Goal: Task Accomplishment & Management: Manage account settings

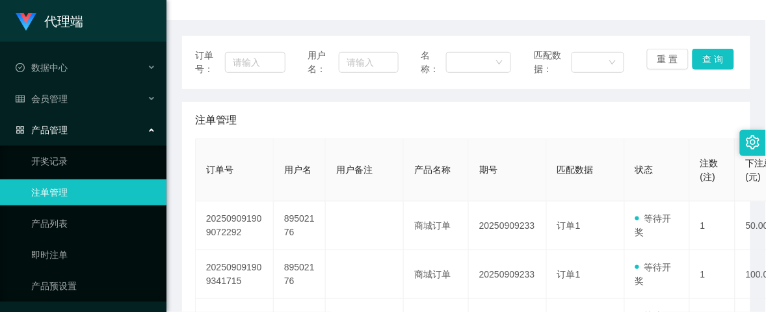
scroll to position [130, 0]
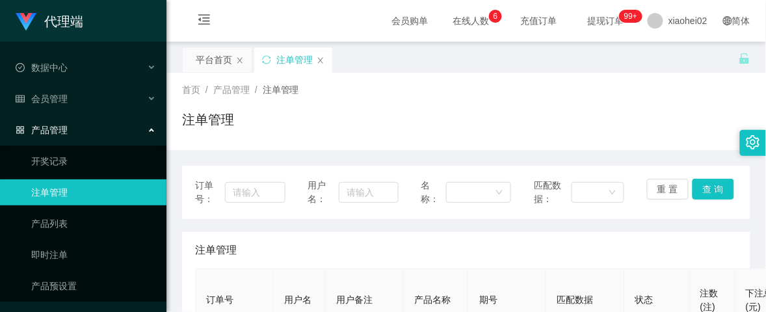
scroll to position [162, 0]
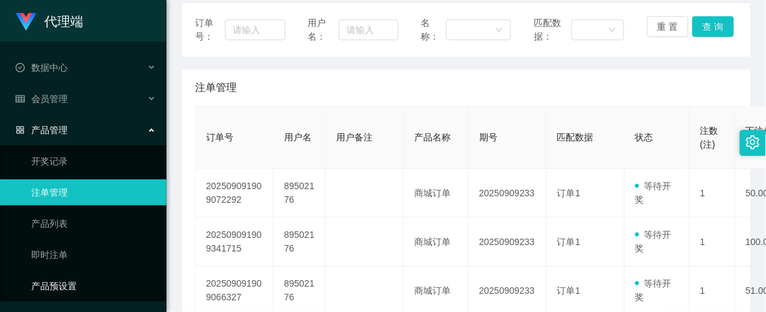
click at [70, 275] on link "产品预设置" at bounding box center [93, 286] width 125 height 26
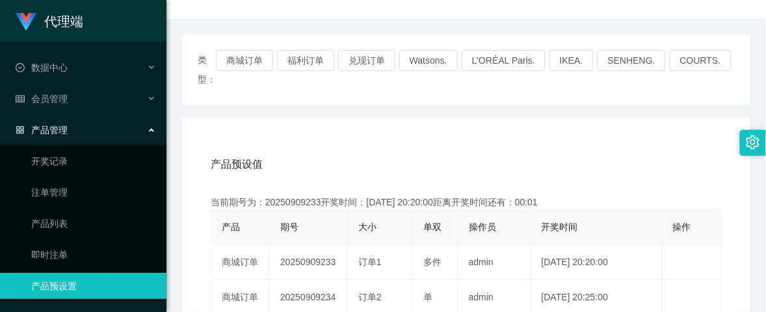
scroll to position [81, 0]
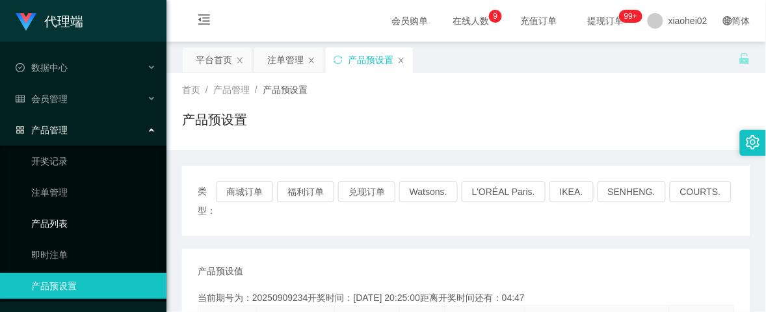
scroll to position [162, 0]
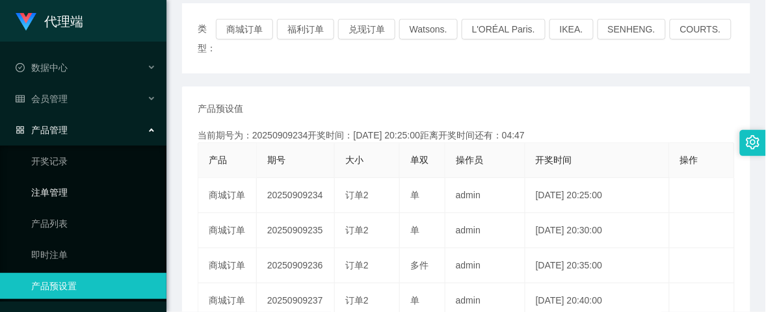
click at [65, 192] on link "注单管理" at bounding box center [93, 192] width 125 height 26
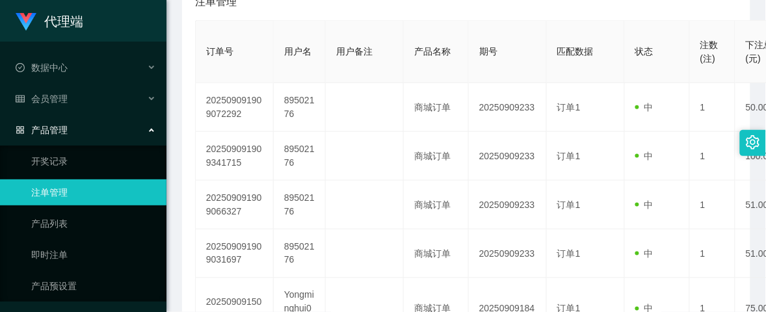
scroll to position [258, 0]
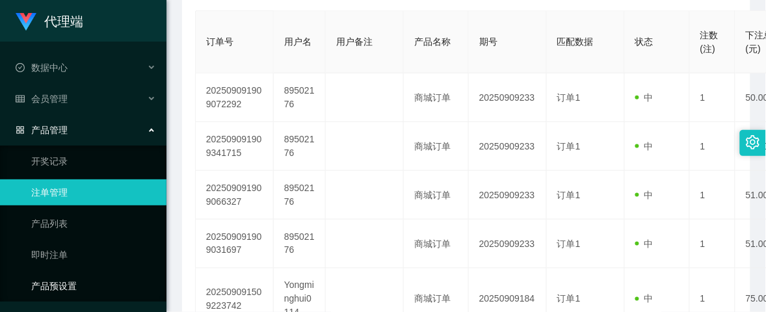
click at [69, 278] on link "产品预设置" at bounding box center [93, 286] width 125 height 26
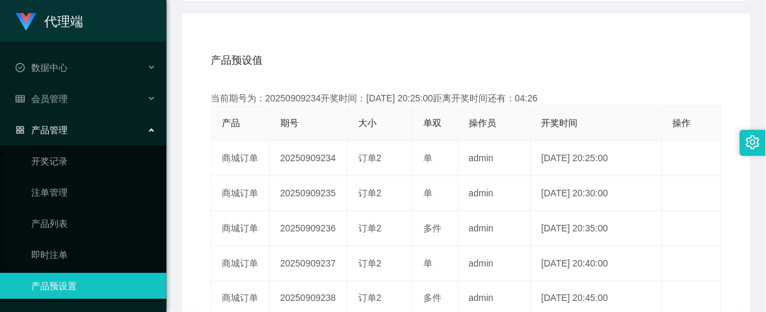
scroll to position [244, 0]
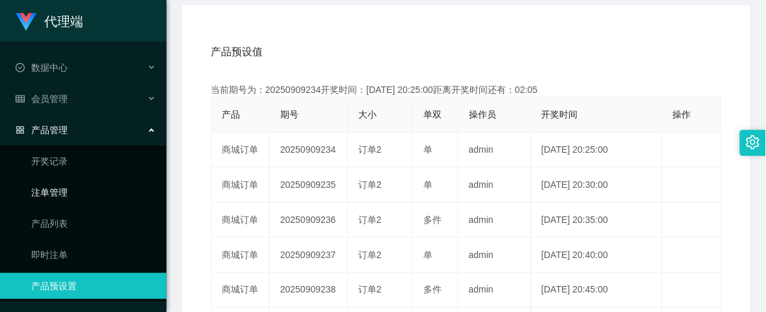
click at [49, 196] on link "注单管理" at bounding box center [93, 192] width 125 height 26
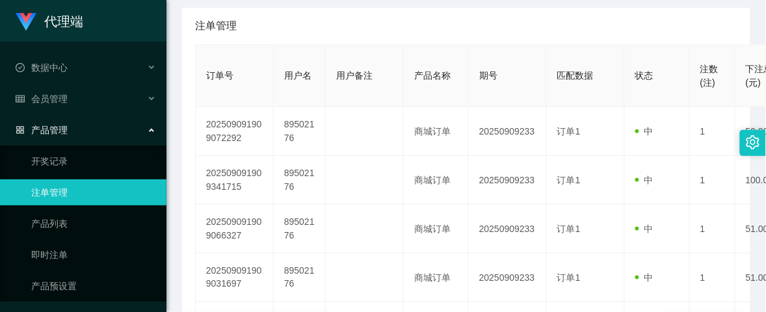
scroll to position [244, 0]
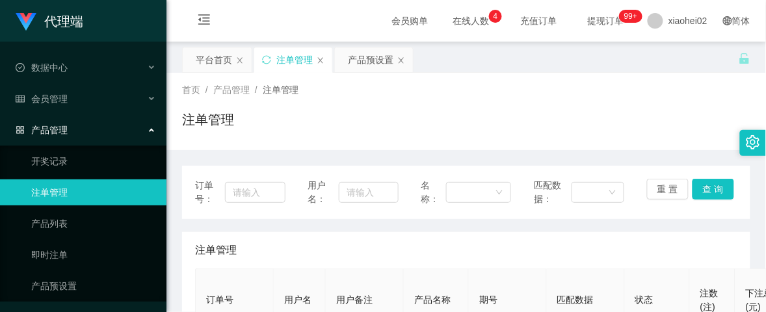
scroll to position [162, 0]
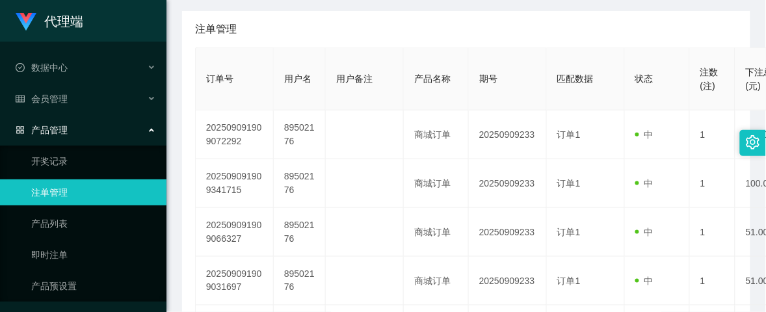
scroll to position [244, 0]
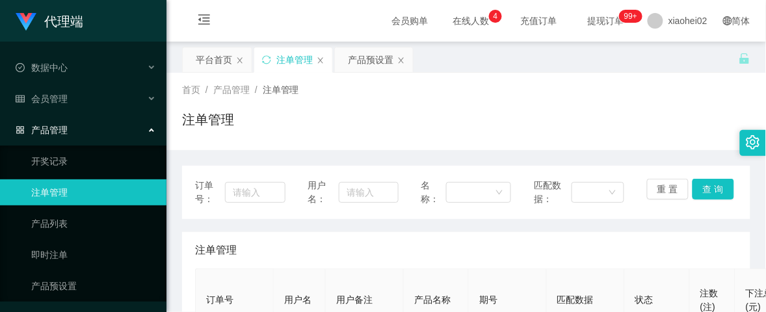
scroll to position [244, 0]
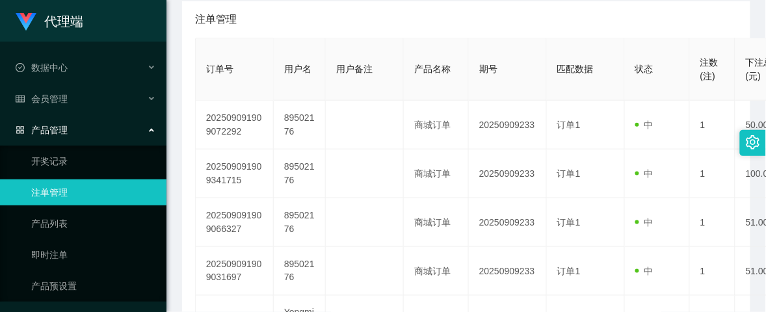
scroll to position [244, 0]
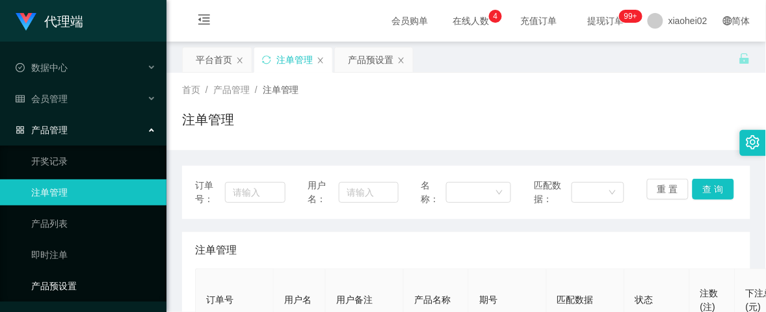
scroll to position [215, 0]
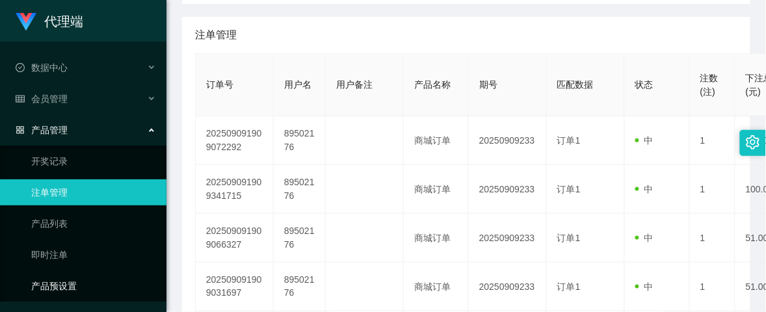
click at [76, 277] on link "产品预设置" at bounding box center [93, 286] width 125 height 26
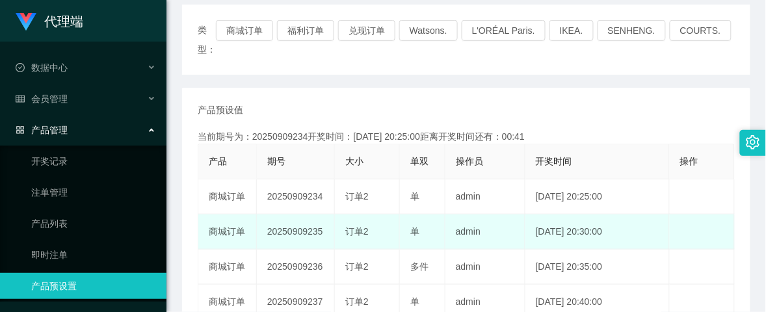
scroll to position [162, 0]
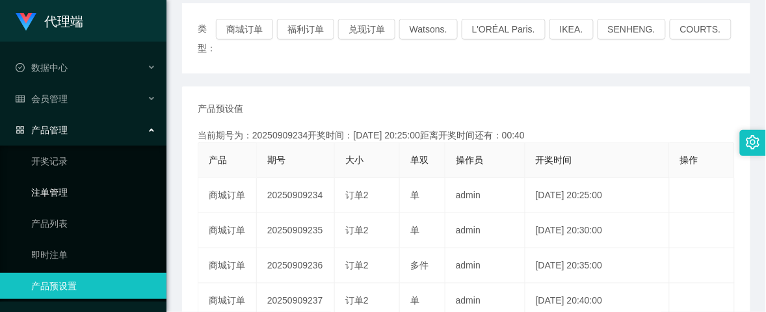
click at [77, 187] on link "注单管理" at bounding box center [93, 192] width 125 height 26
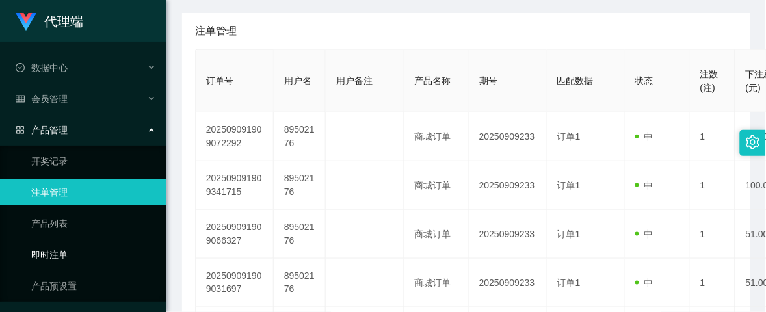
scroll to position [244, 0]
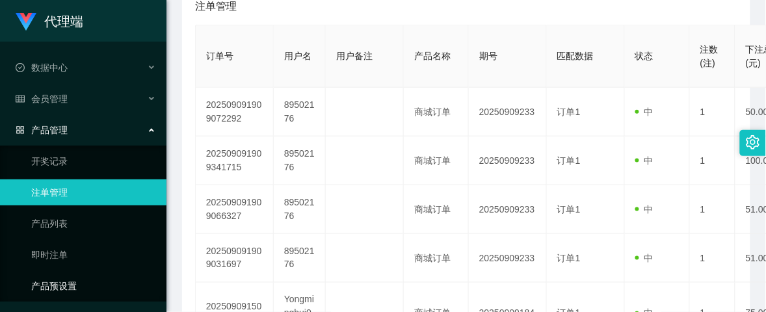
drag, startPoint x: 73, startPoint y: 284, endPoint x: 91, endPoint y: 277, distance: 19.6
click at [72, 284] on link "产品预设置" at bounding box center [93, 286] width 125 height 26
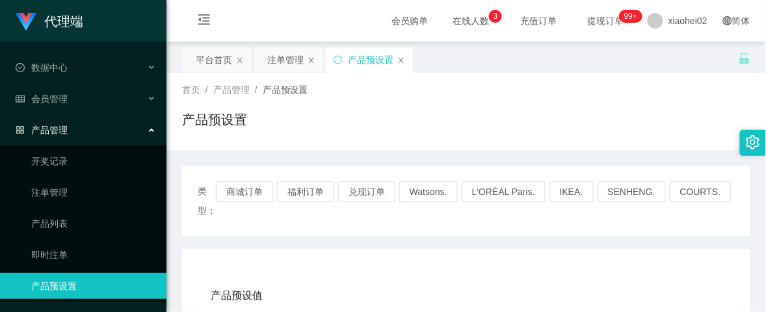
click at [466, 66] on div "平台首页 注单管理 产品预设置" at bounding box center [460, 69] width 556 height 45
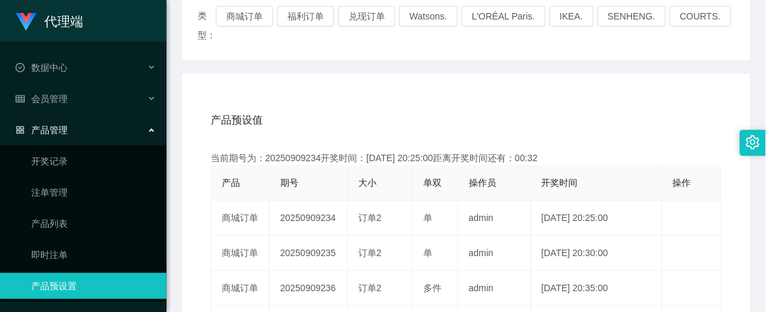
scroll to position [162, 0]
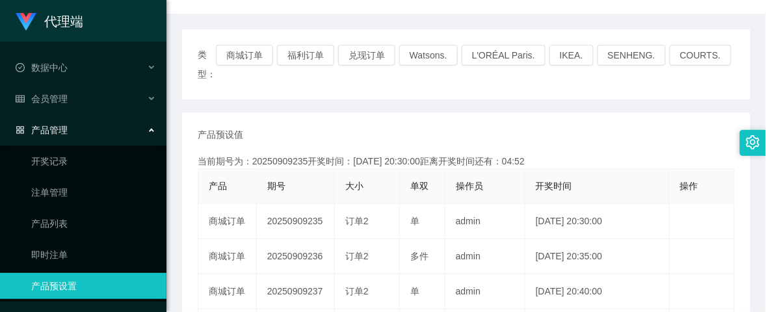
scroll to position [162, 0]
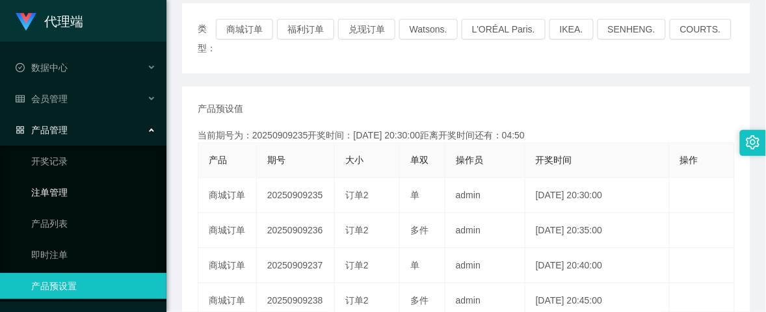
click at [62, 190] on link "注单管理" at bounding box center [93, 192] width 125 height 26
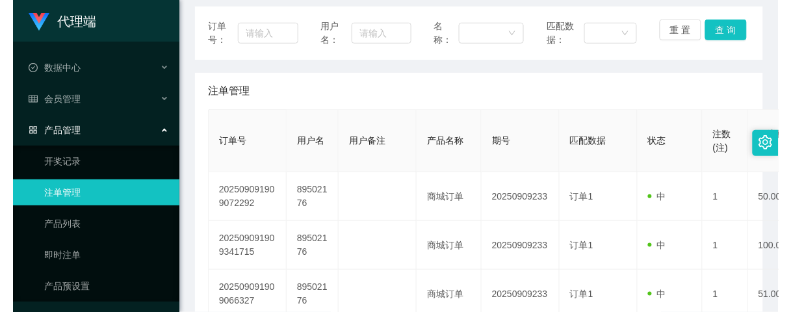
scroll to position [162, 0]
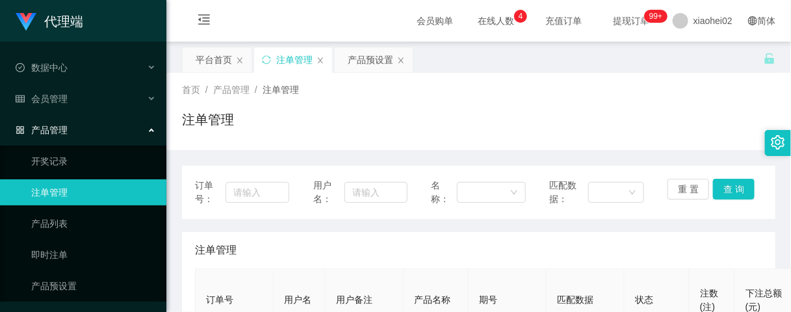
scroll to position [162, 0]
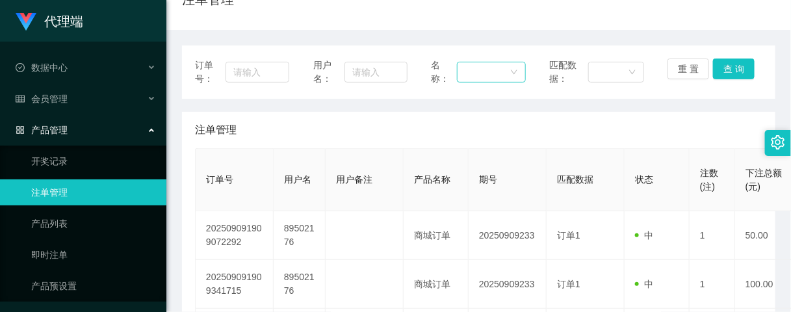
scroll to position [162, 0]
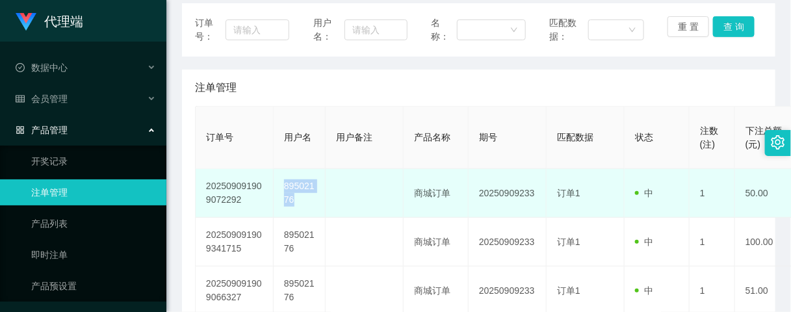
drag, startPoint x: 300, startPoint y: 199, endPoint x: 281, endPoint y: 186, distance: 22.4
click at [281, 186] on td "89502176" at bounding box center [300, 193] width 52 height 49
copy td "89502176"
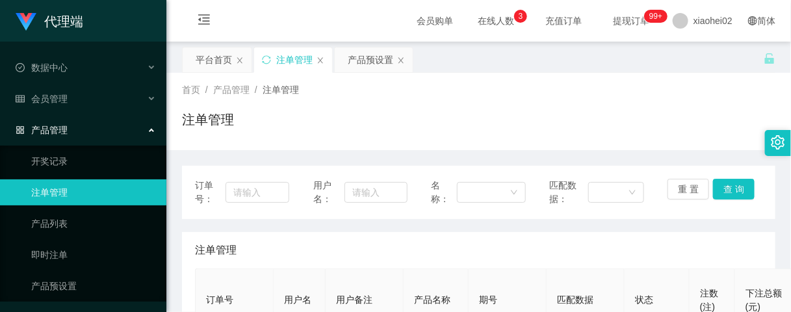
scroll to position [244, 0]
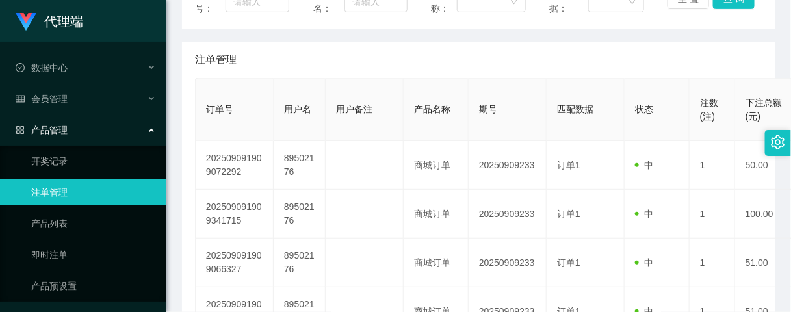
scroll to position [162, 0]
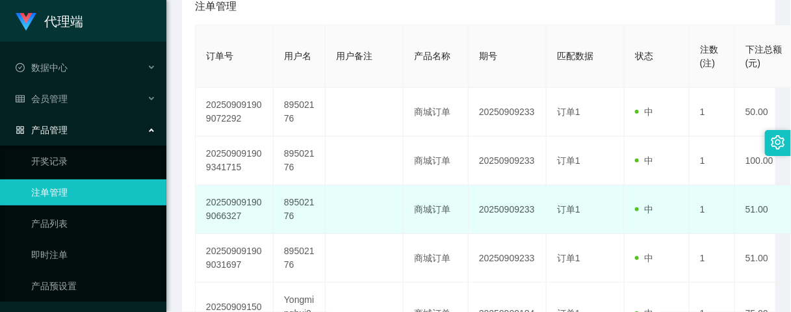
scroll to position [81, 0]
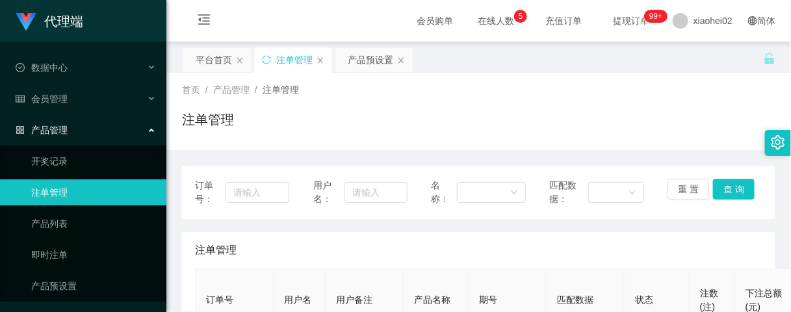
scroll to position [162, 0]
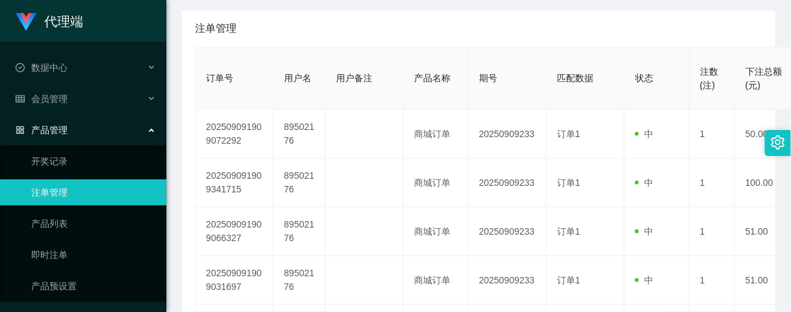
scroll to position [244, 0]
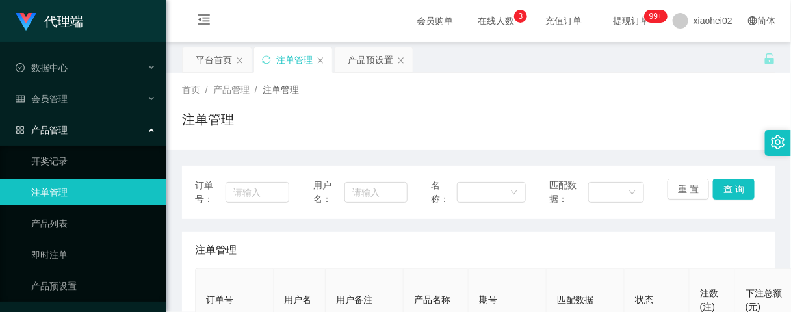
scroll to position [162, 0]
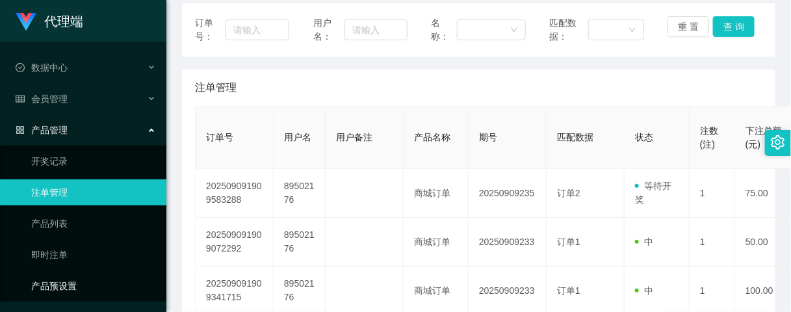
click at [44, 291] on link "产品预设置" at bounding box center [93, 286] width 125 height 26
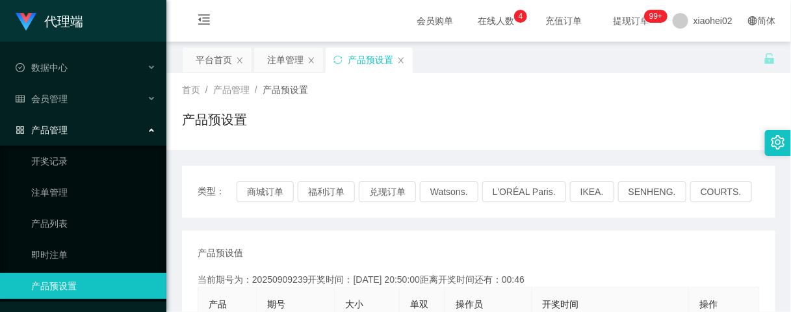
scroll to position [162, 0]
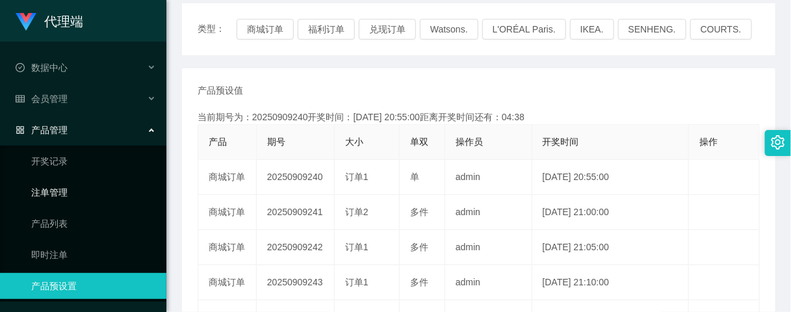
drag, startPoint x: 70, startPoint y: 189, endPoint x: 83, endPoint y: 190, distance: 13.0
click at [70, 189] on link "注单管理" at bounding box center [93, 192] width 125 height 26
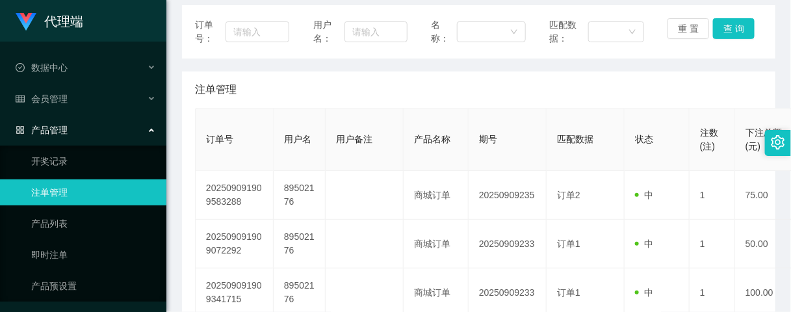
scroll to position [162, 0]
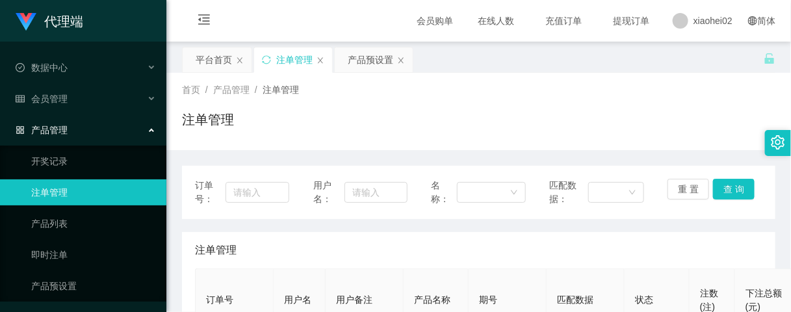
scroll to position [81, 0]
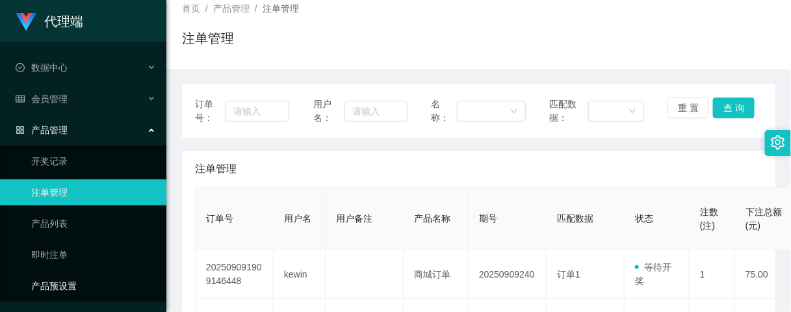
drag, startPoint x: 62, startPoint y: 283, endPoint x: 228, endPoint y: 237, distance: 172.7
click at [62, 284] on link "产品预设置" at bounding box center [93, 286] width 125 height 26
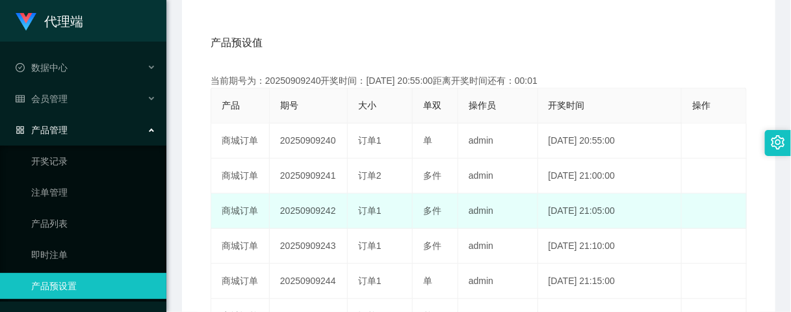
scroll to position [244, 0]
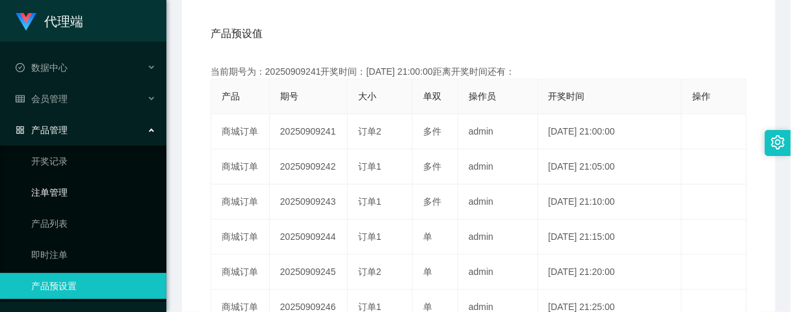
drag, startPoint x: 52, startPoint y: 189, endPoint x: 83, endPoint y: 190, distance: 31.2
click at [52, 190] on link "注单管理" at bounding box center [93, 192] width 125 height 26
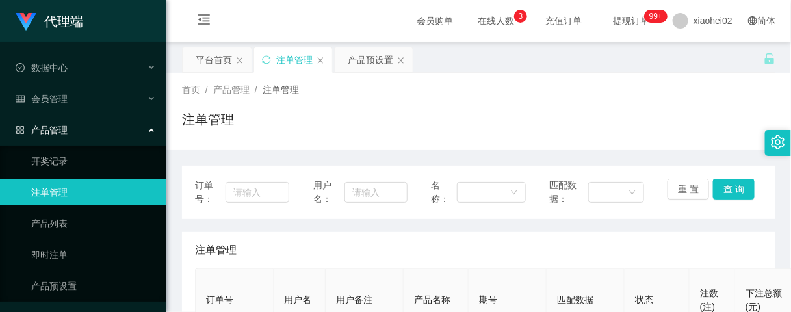
click at [485, 92] on div "首页 / 产品管理 / 注单管理 /" at bounding box center [478, 90] width 593 height 14
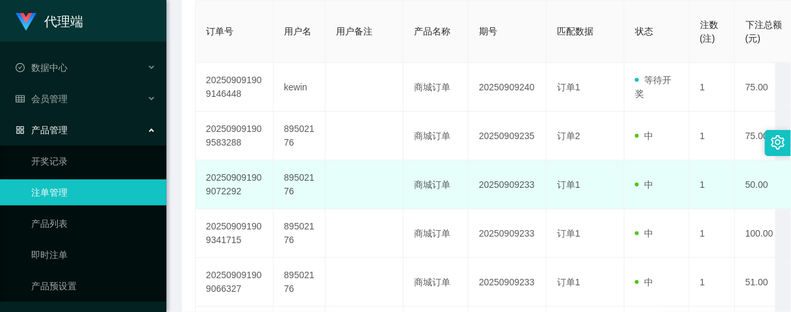
scroll to position [162, 0]
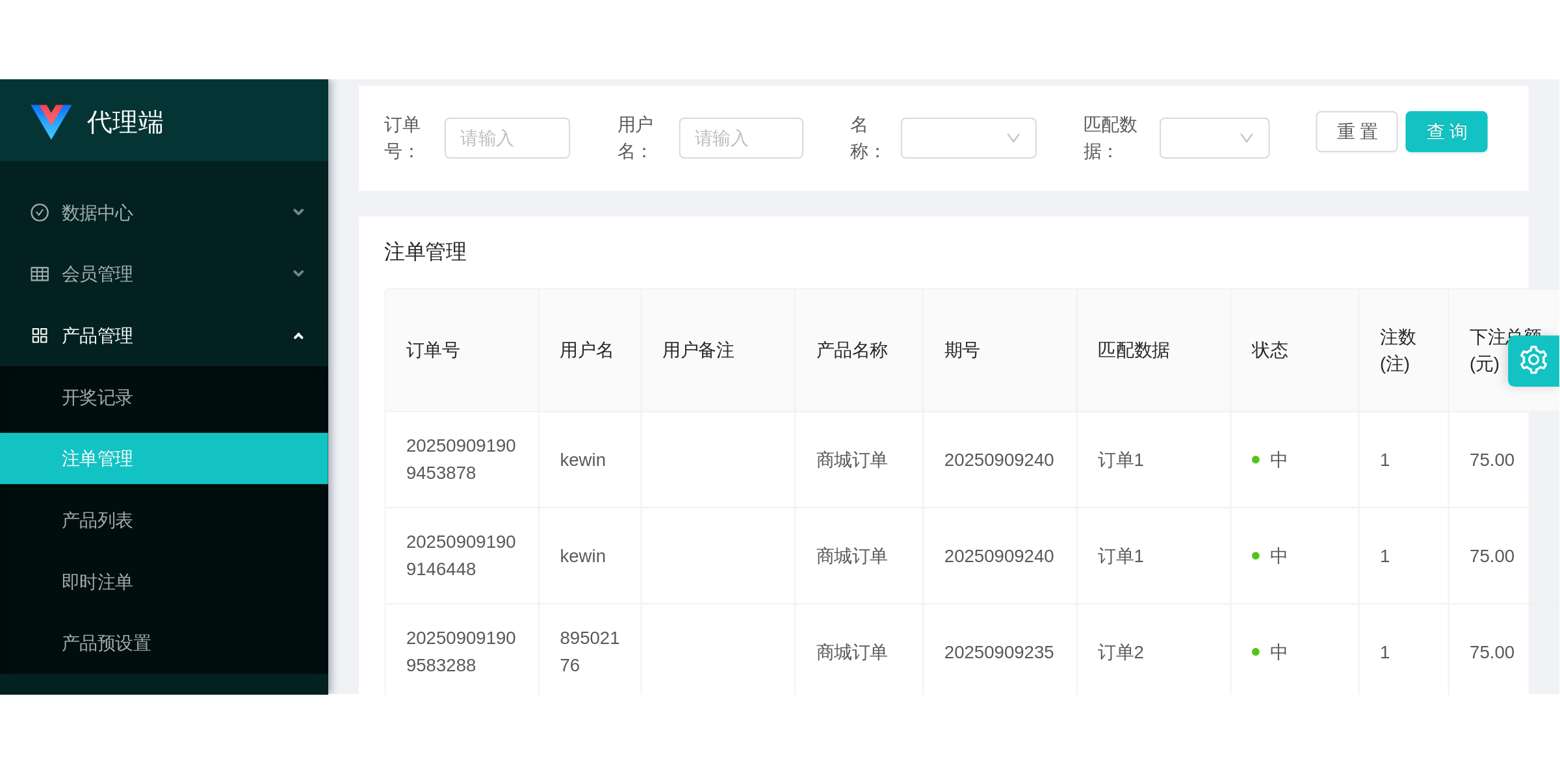
scroll to position [14, 0]
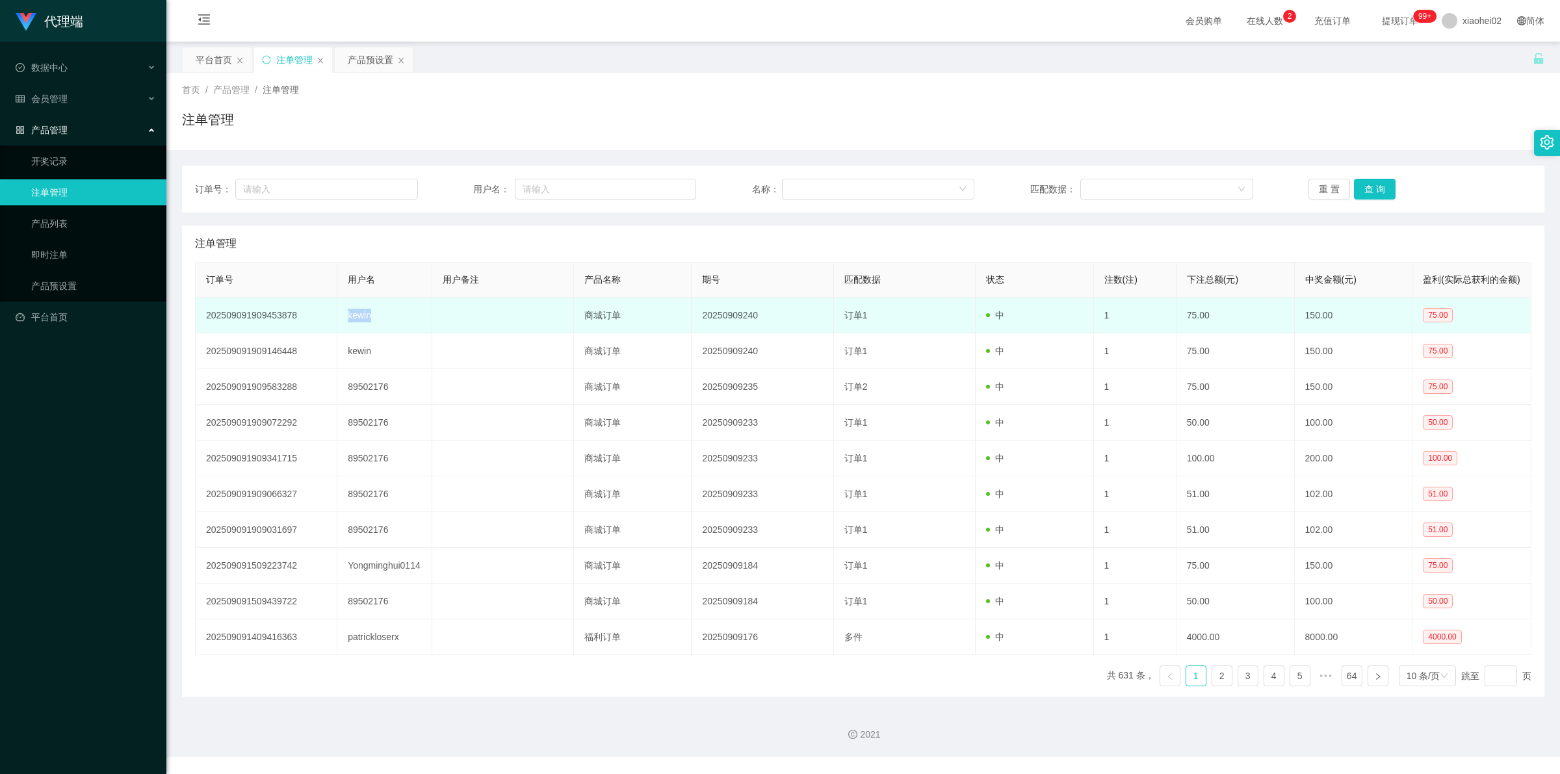
drag, startPoint x: 380, startPoint y: 315, endPoint x: 342, endPoint y: 315, distance: 38.3
click at [342, 311] on td "kewin" at bounding box center [384, 316] width 94 height 36
copy td "kewin"
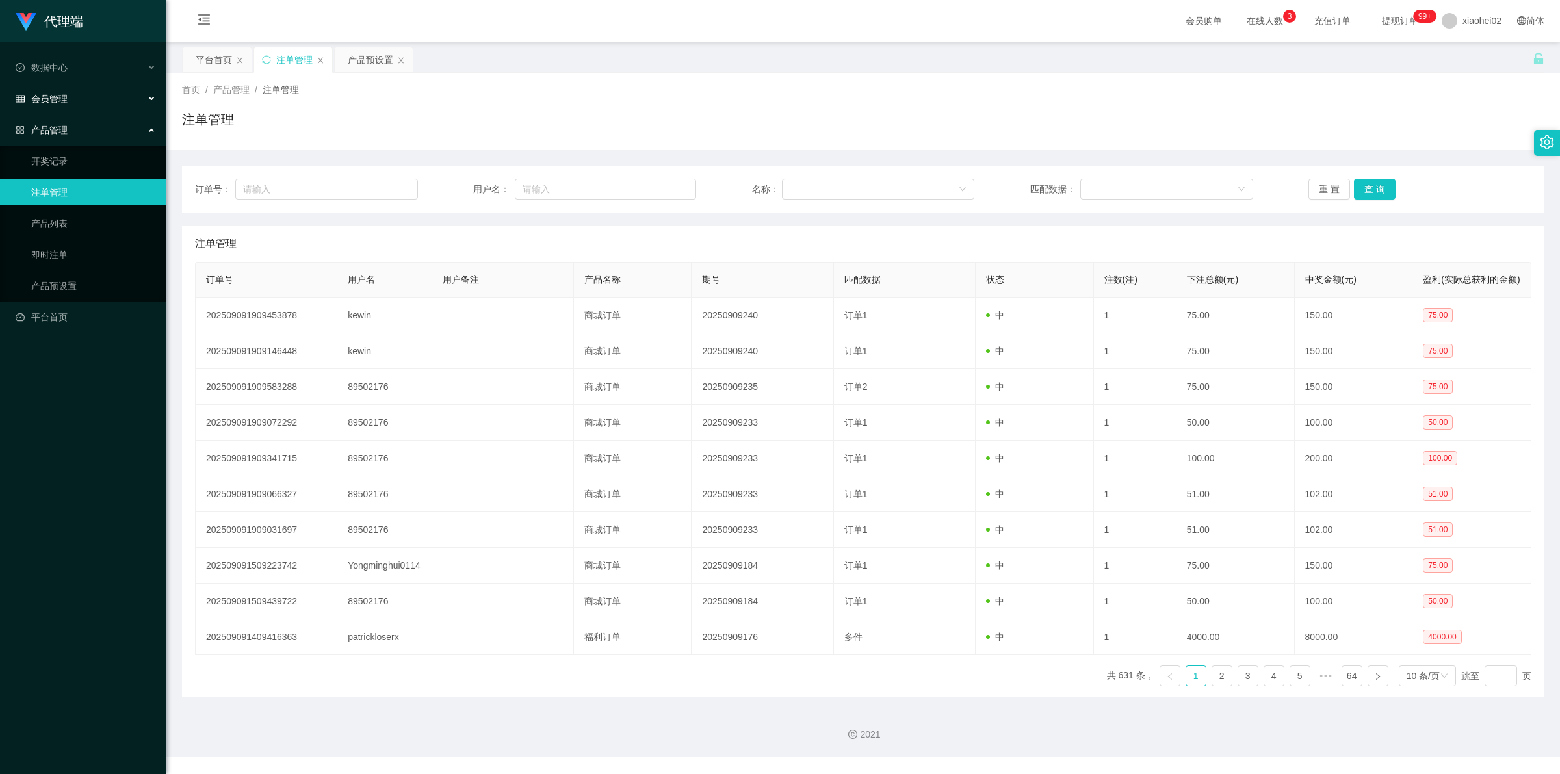
click at [59, 94] on span "会员管理" at bounding box center [42, 99] width 52 height 10
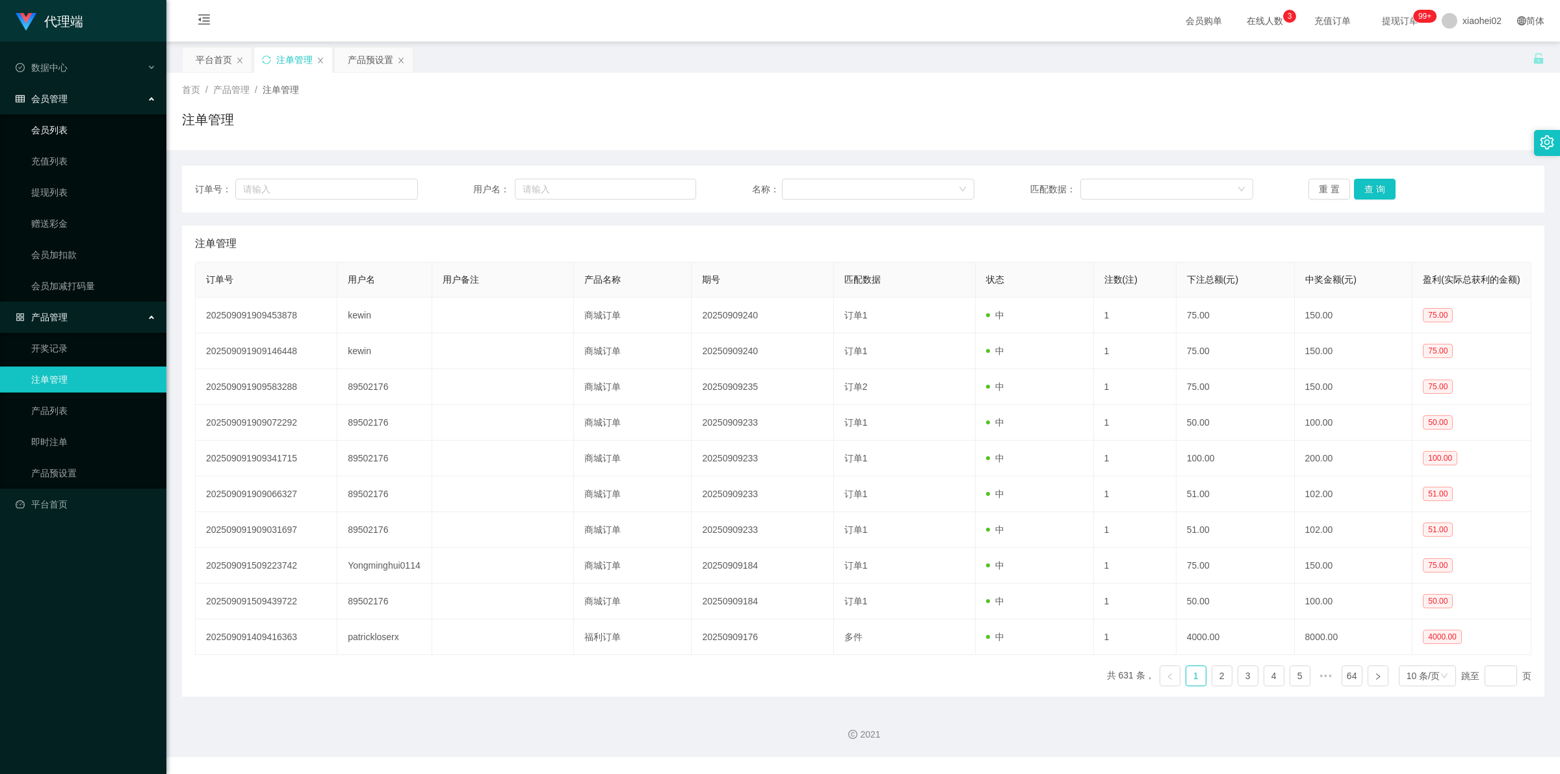
click at [62, 124] on link "会员列表" at bounding box center [93, 130] width 125 height 26
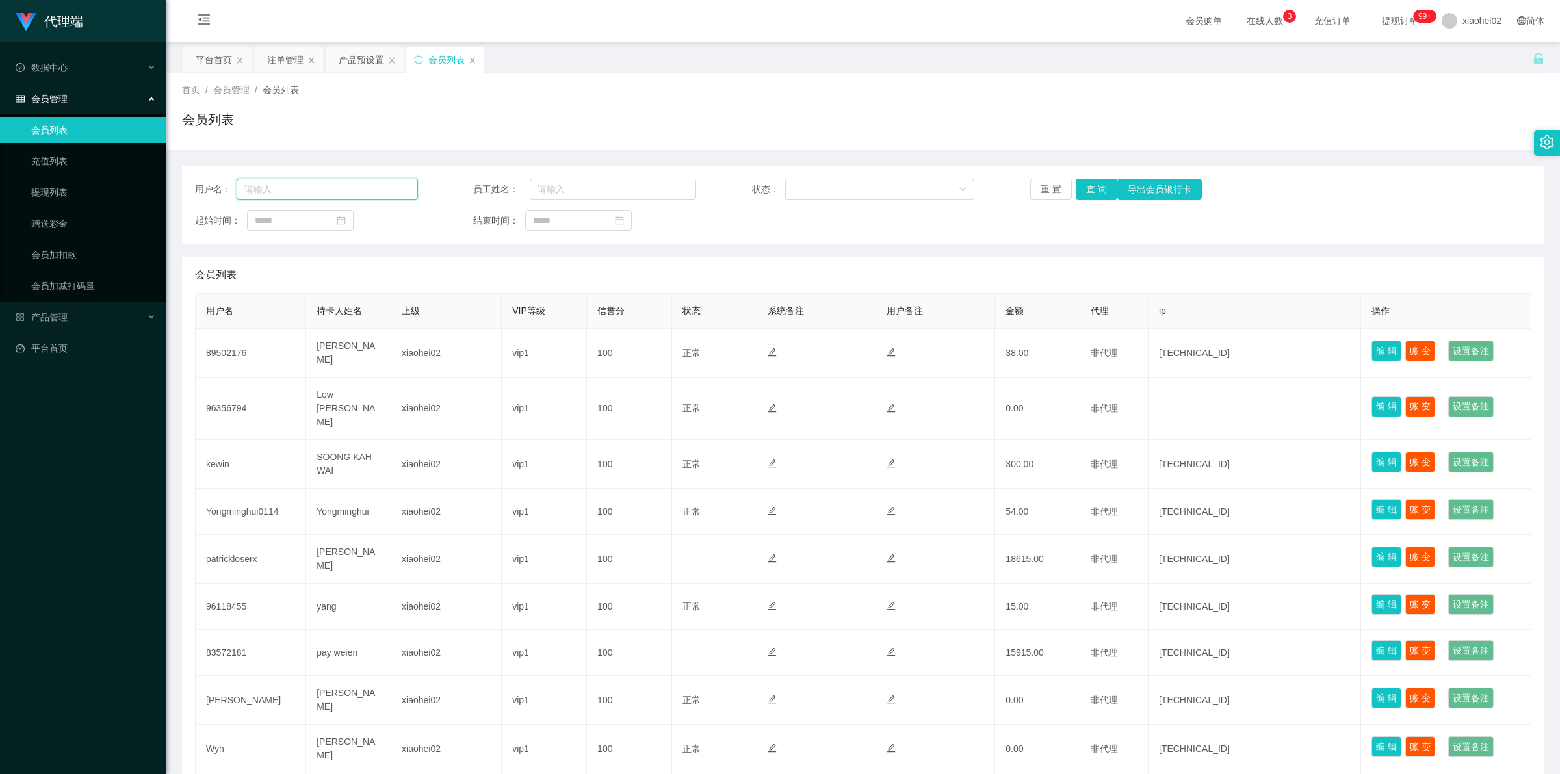
click at [313, 190] on input "text" at bounding box center [327, 189] width 181 height 21
paste input "kewin"
type input "kewin"
drag, startPoint x: 1087, startPoint y: 194, endPoint x: 1046, endPoint y: 260, distance: 77.9
click at [790, 194] on button "查 询" at bounding box center [1097, 189] width 42 height 21
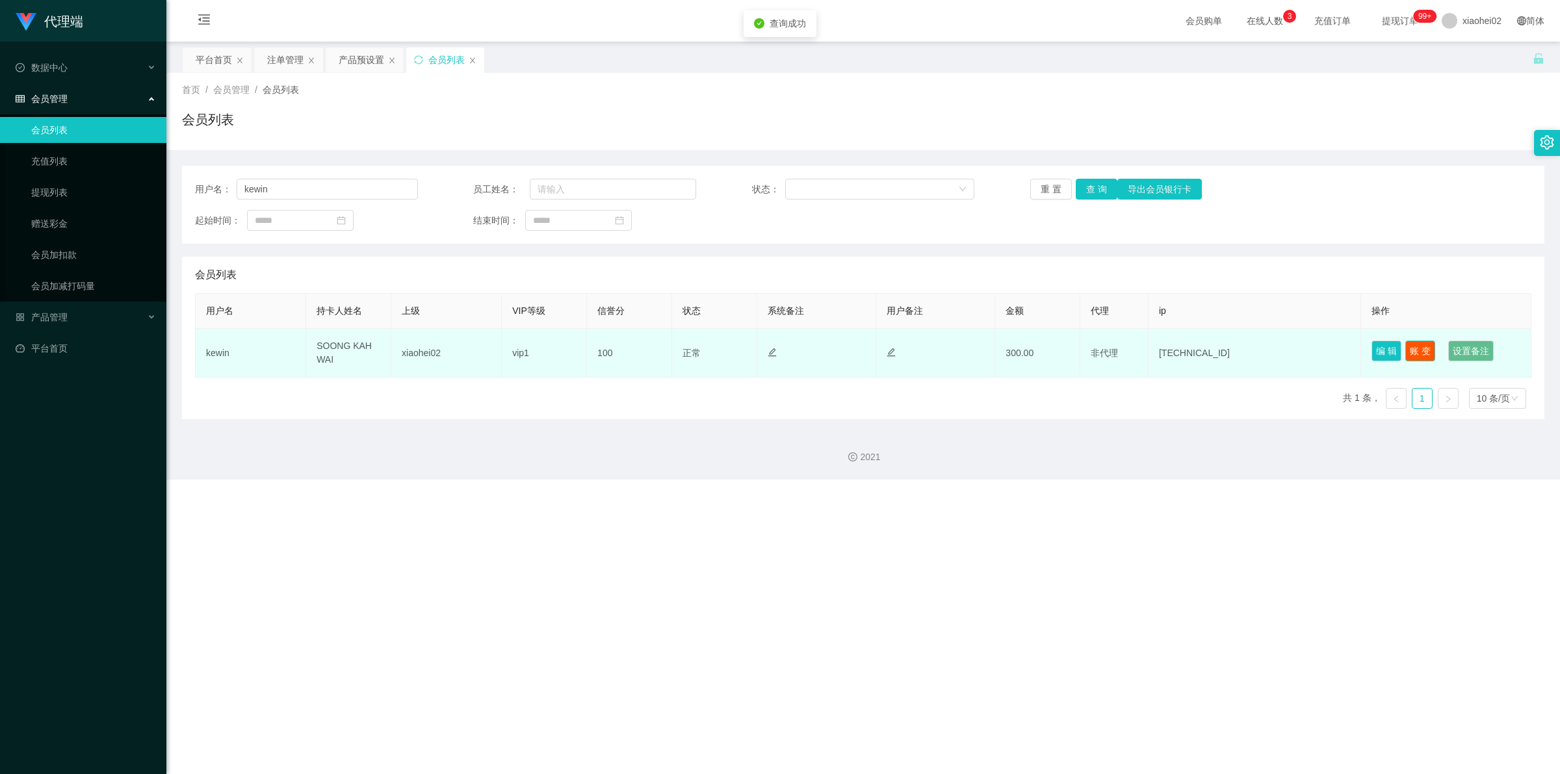
click at [790, 311] on button "账 变" at bounding box center [1420, 351] width 30 height 21
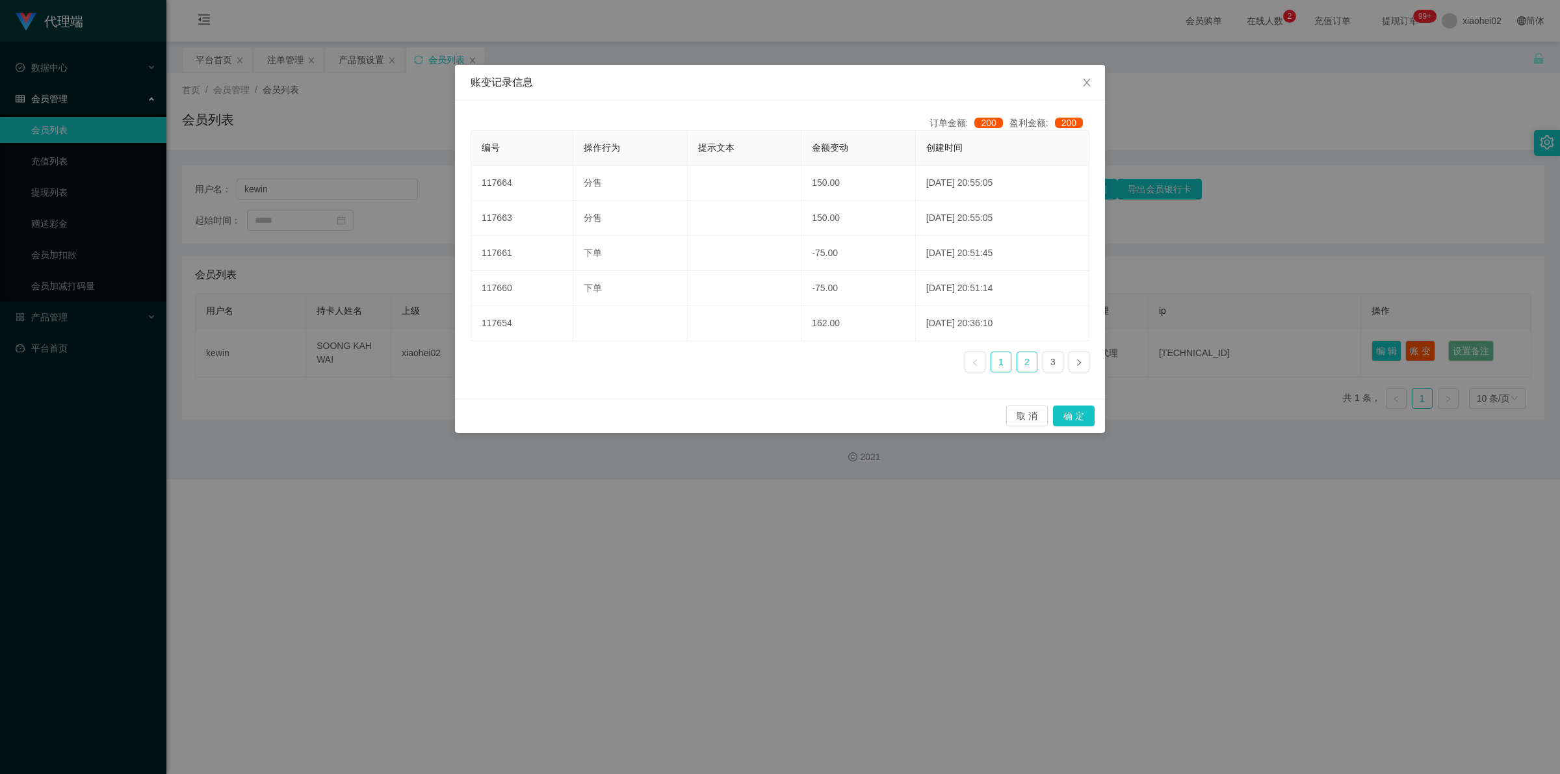
click at [790, 311] on link "2" at bounding box center [1026, 361] width 19 height 19
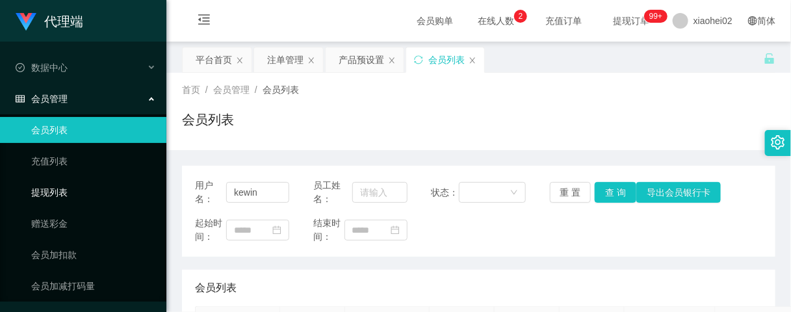
scroll to position [62, 0]
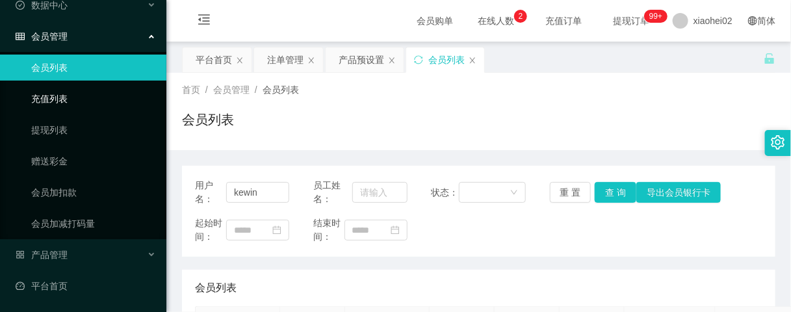
click at [52, 95] on link "充值列表" at bounding box center [93, 99] width 125 height 26
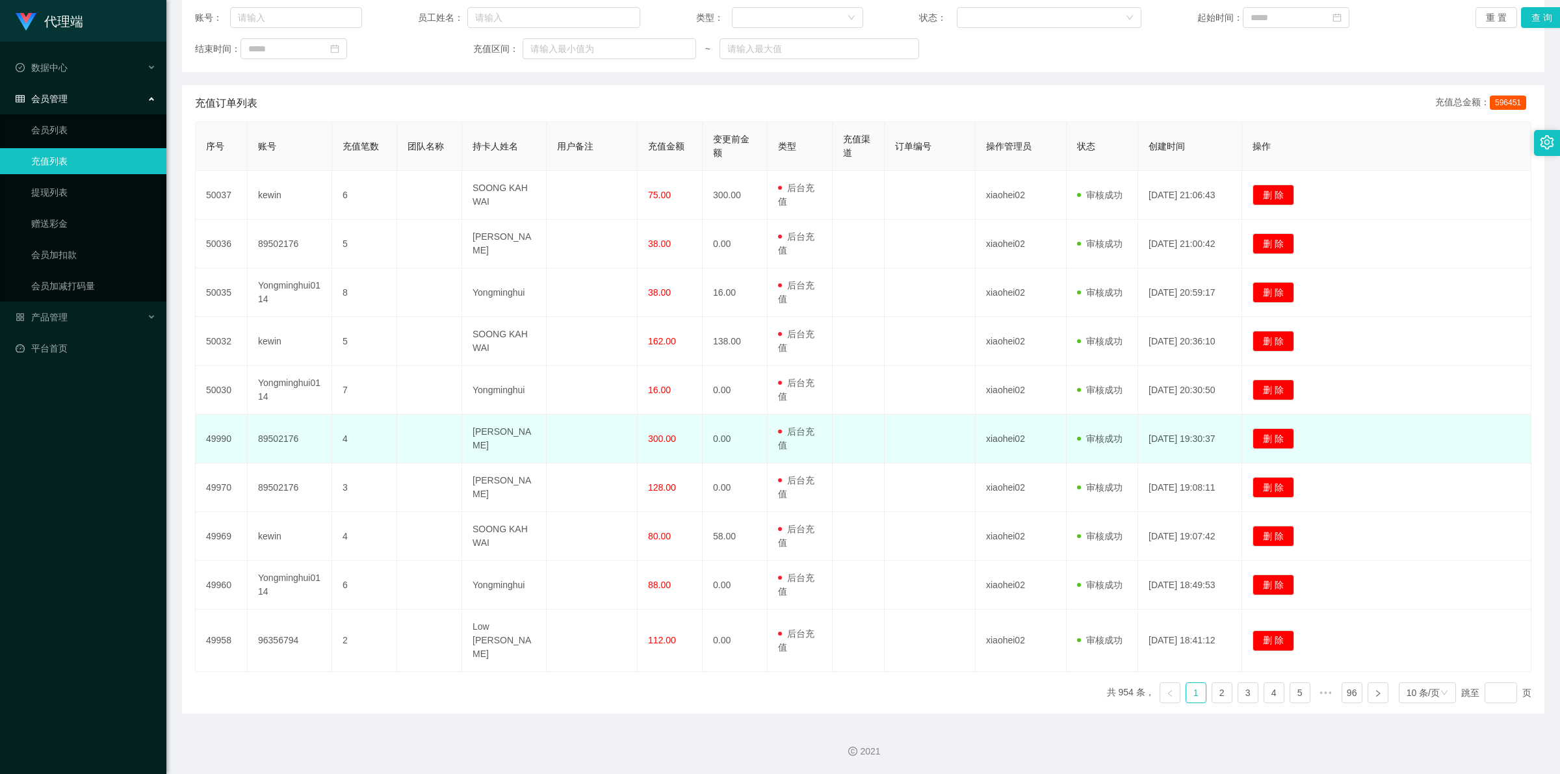
scroll to position [160, 0]
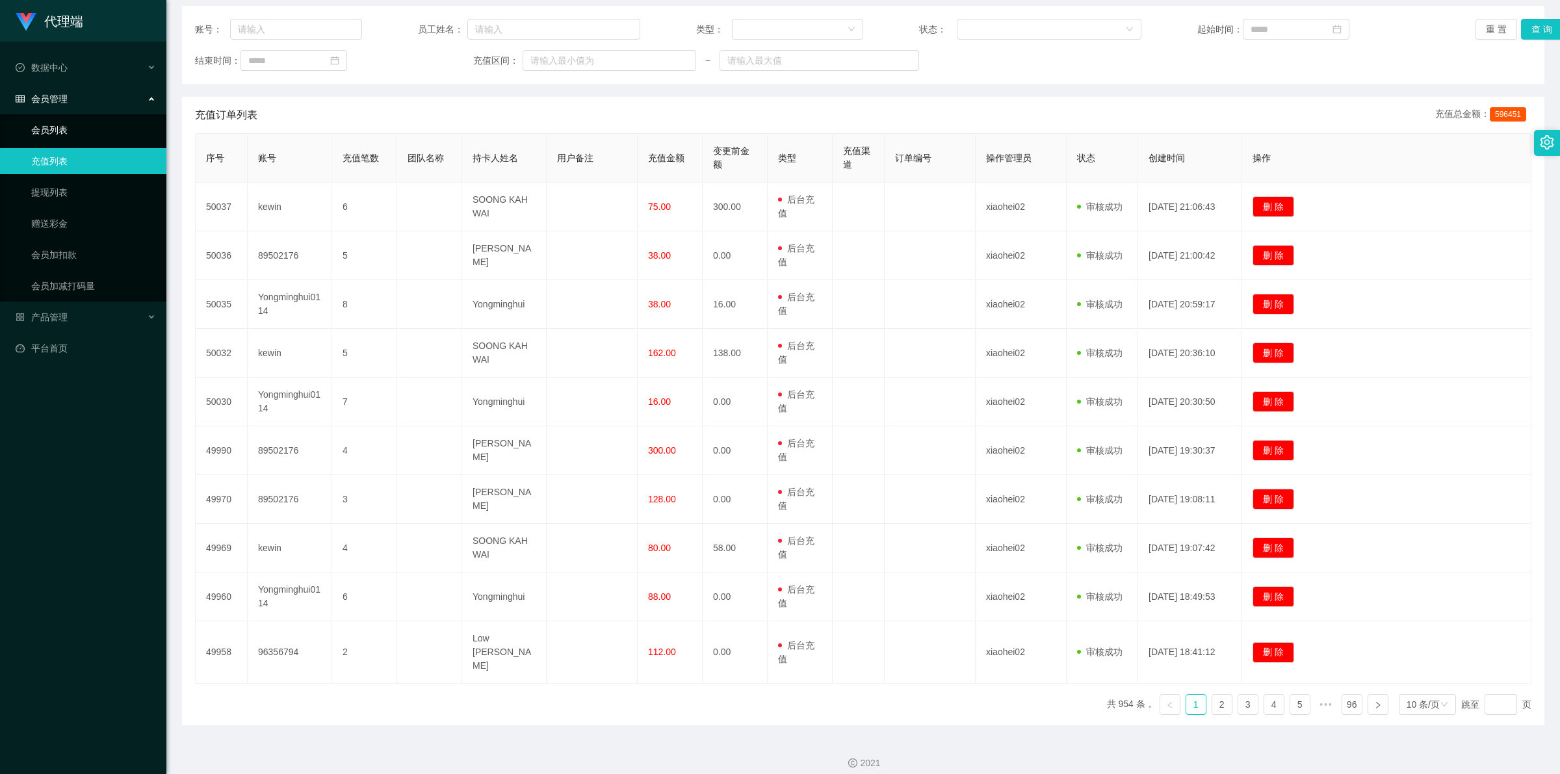
click at [63, 129] on link "会员列表" at bounding box center [93, 130] width 125 height 26
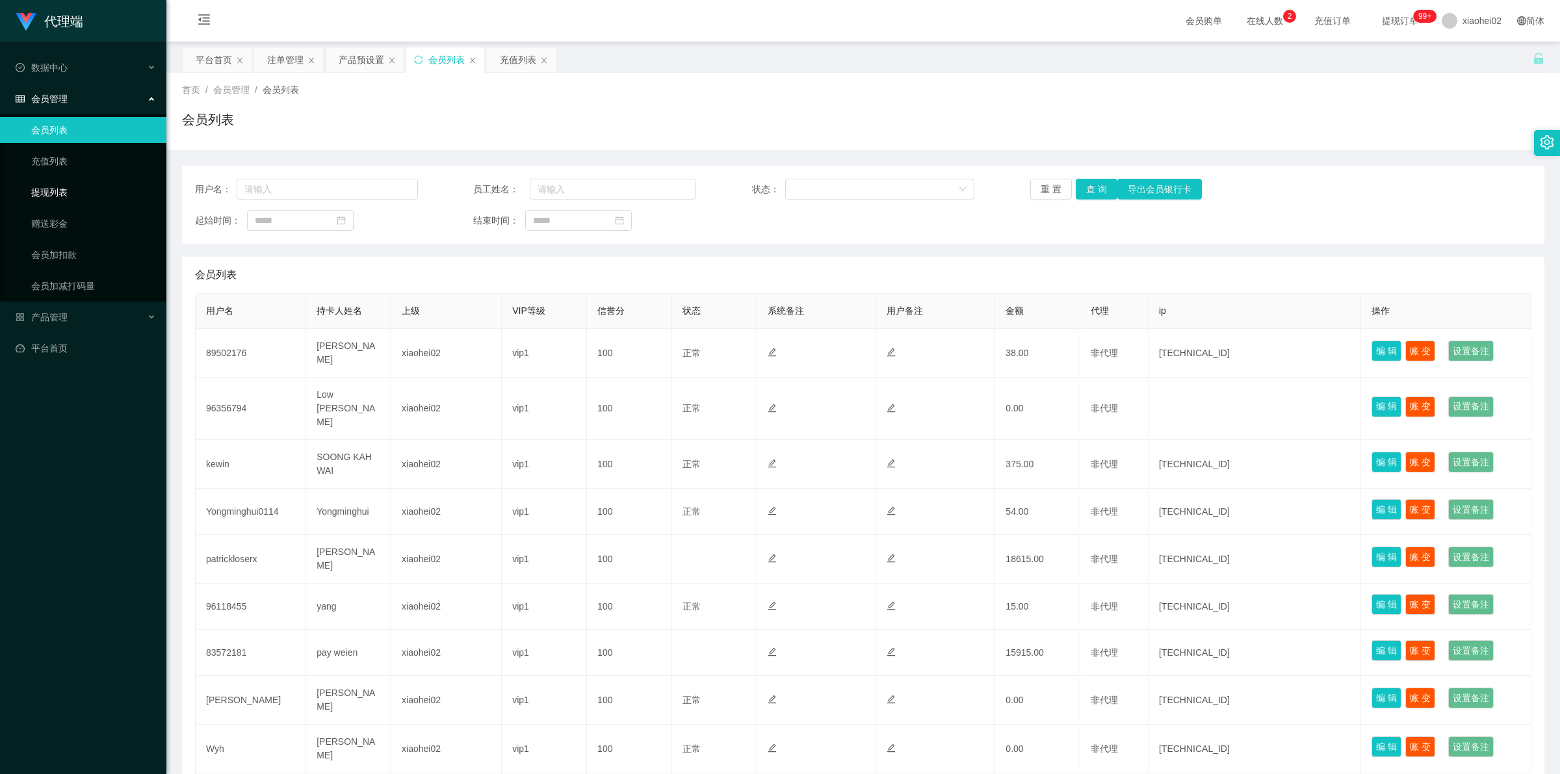
click at [43, 193] on link "提现列表" at bounding box center [93, 192] width 125 height 26
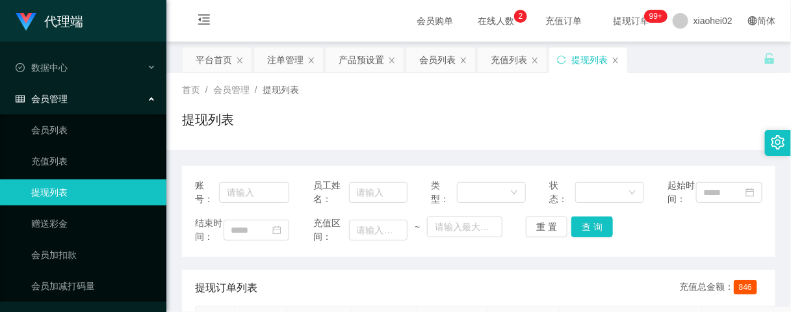
click at [356, 115] on div "提现列表" at bounding box center [478, 125] width 593 height 30
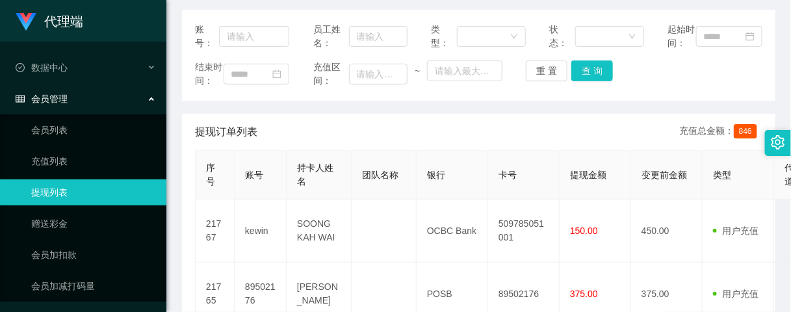
scroll to position [162, 0]
